Goal: Information Seeking & Learning: Learn about a topic

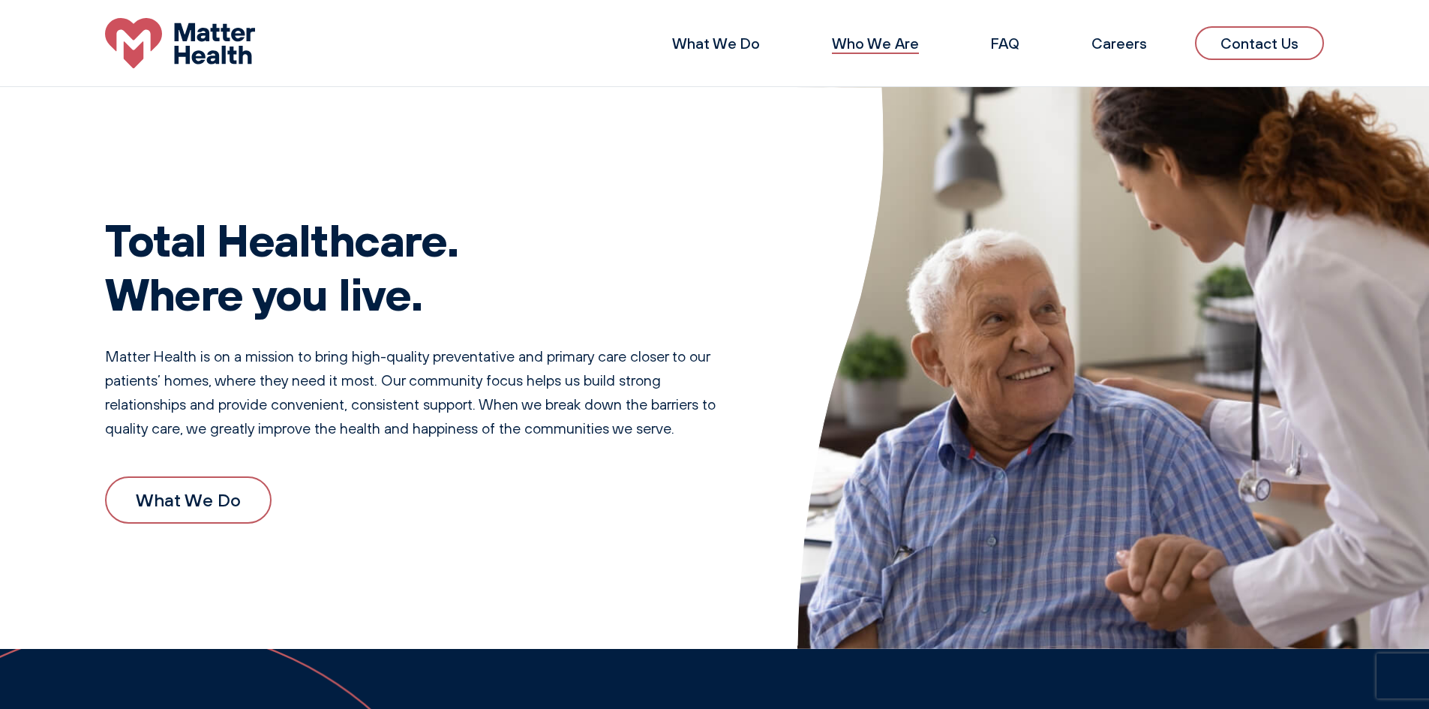
click at [878, 47] on link "Who We Are" at bounding box center [875, 43] width 87 height 19
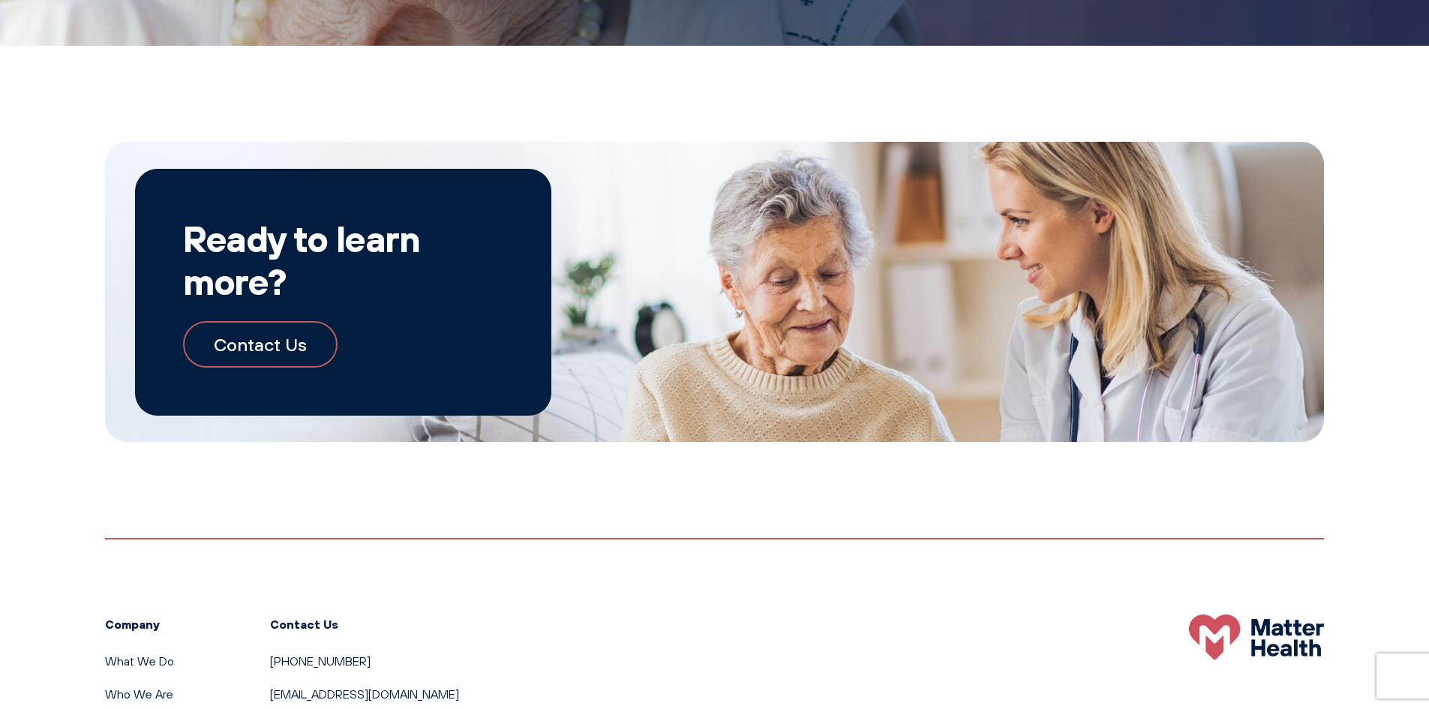
scroll to position [1730, 0]
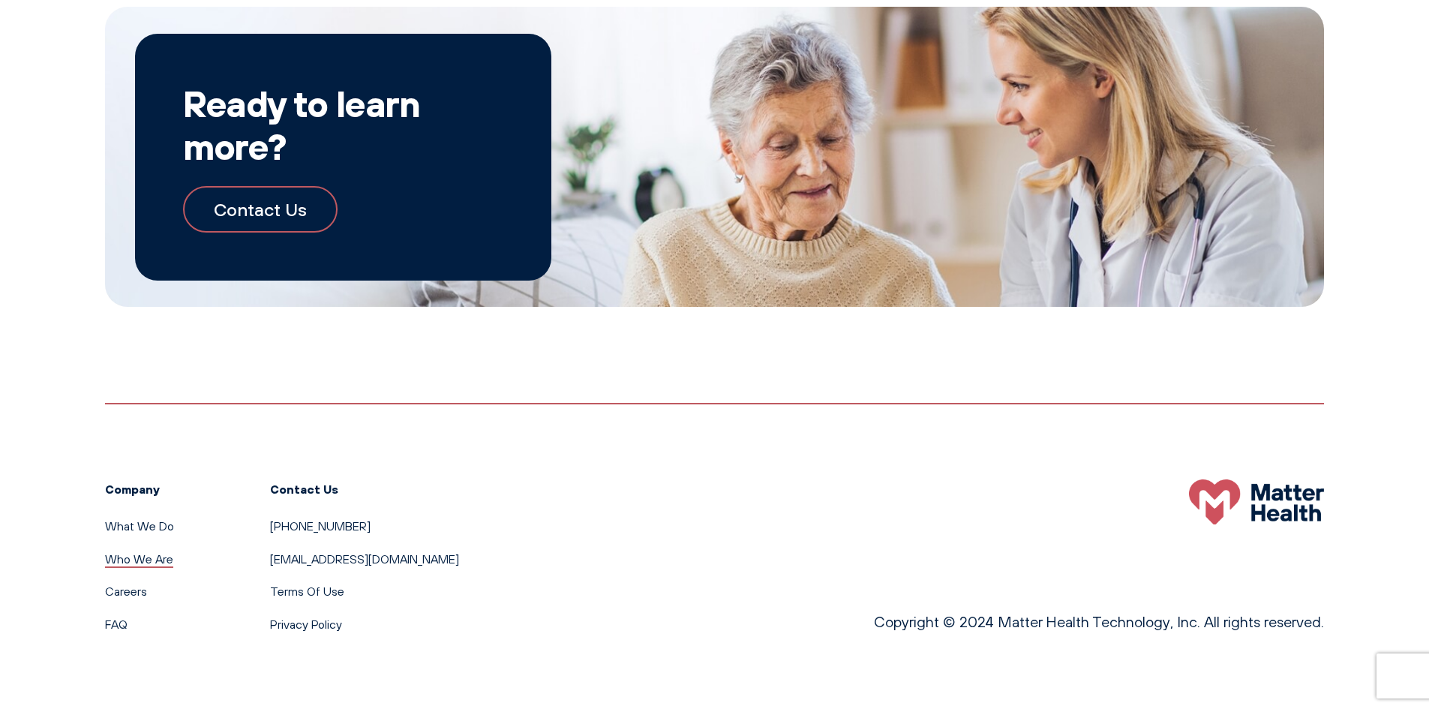
click at [146, 556] on link "Who We Are" at bounding box center [139, 558] width 68 height 15
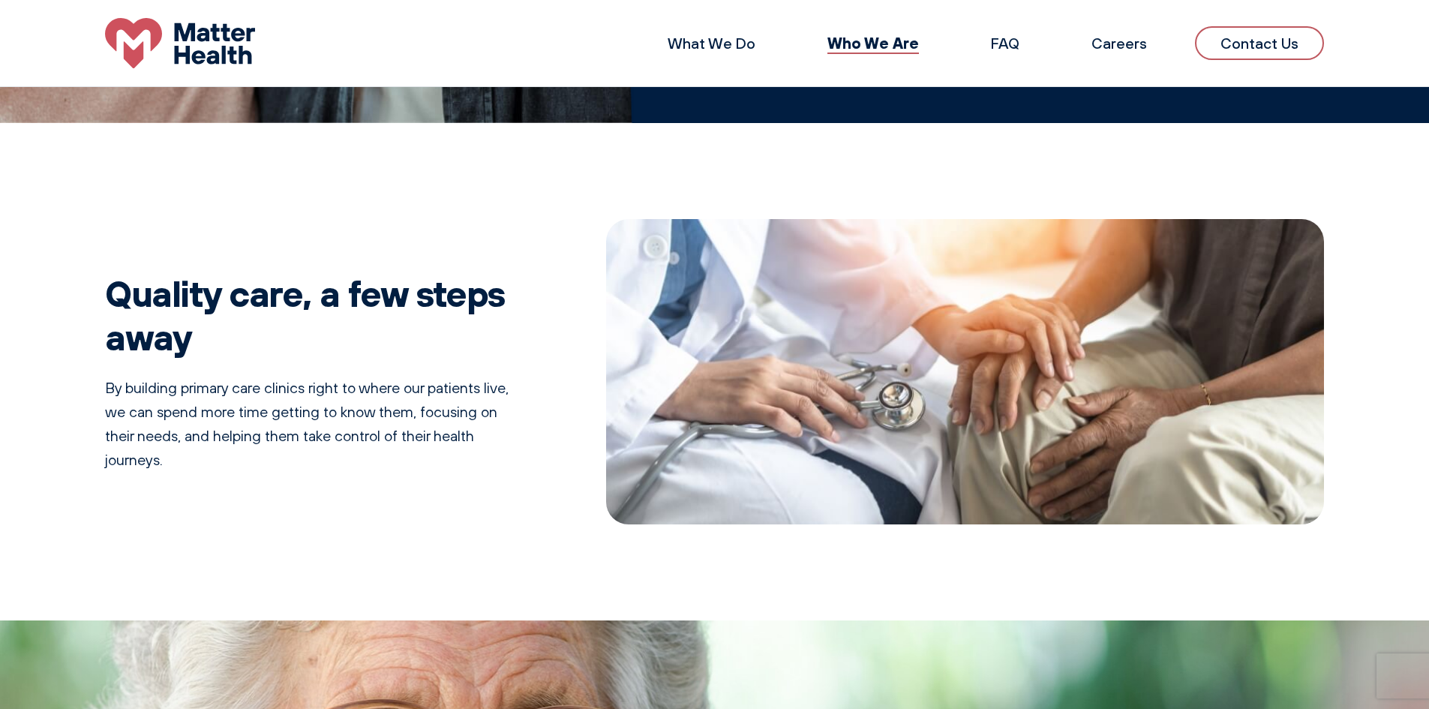
scroll to position [525, 0]
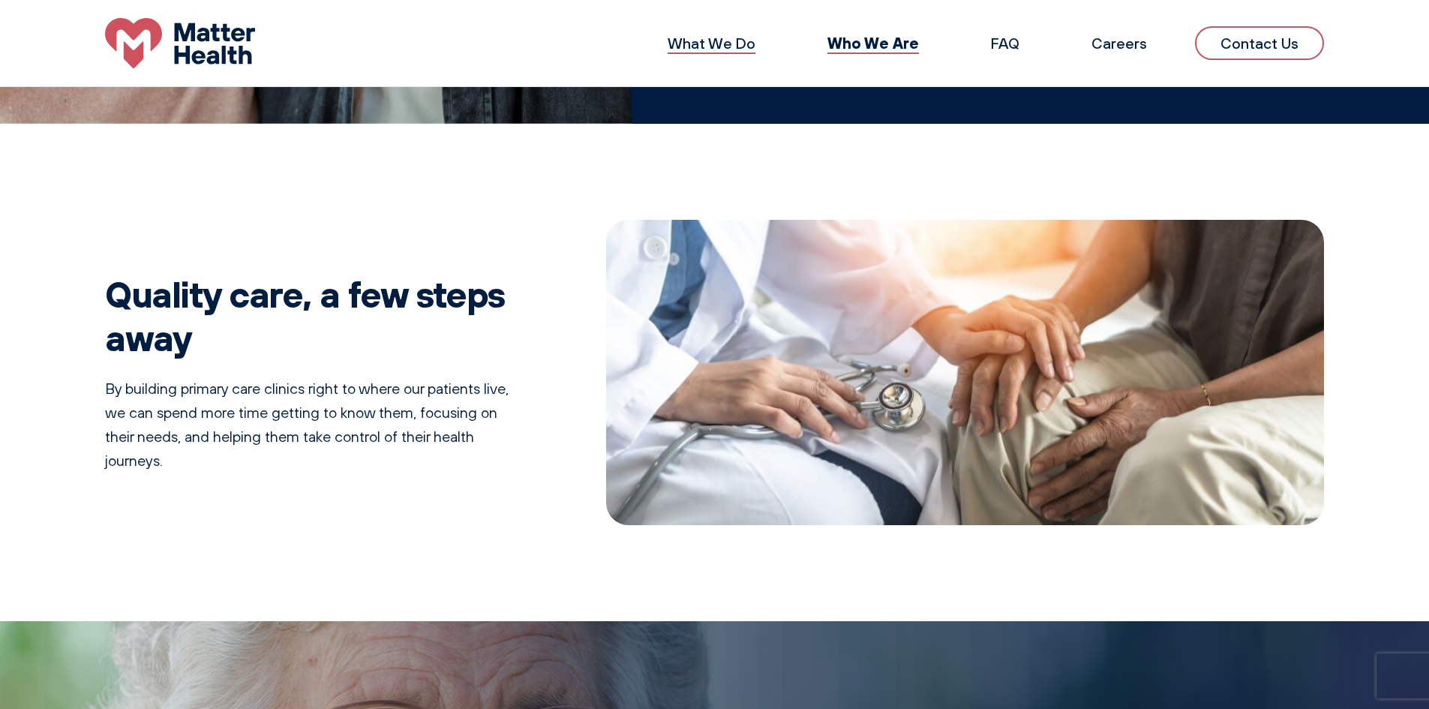
click at [717, 43] on link "What We Do" at bounding box center [712, 43] width 88 height 19
